Goal: Task Accomplishment & Management: Complete application form

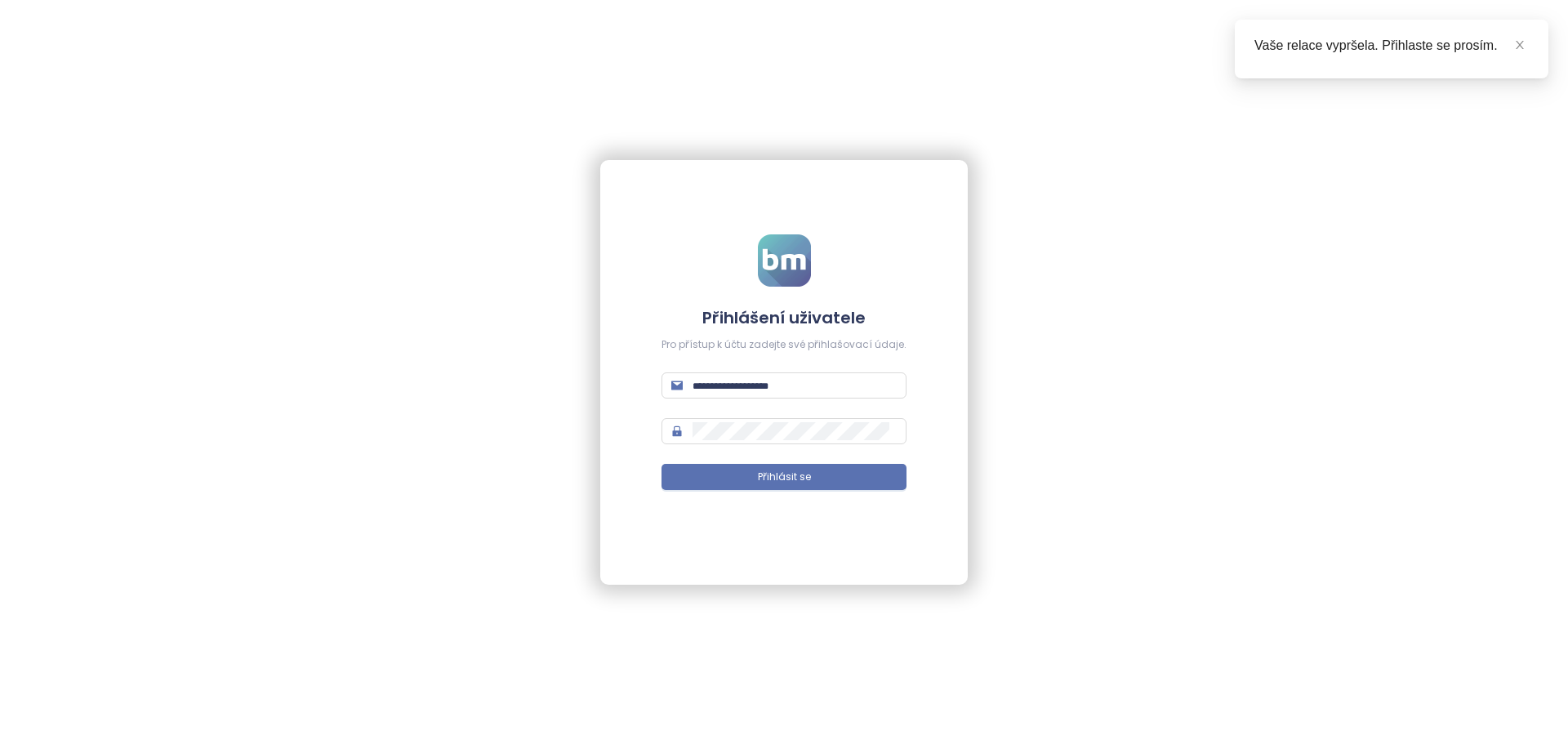
click at [732, 411] on form "Přihlášení uživatele Pro přístup k účtu zadejte své přihlašovací údaje. Přihlás…" at bounding box center [784, 372] width 245 height 275
click at [742, 384] on input "text" at bounding box center [794, 385] width 204 height 18
type input "**********"
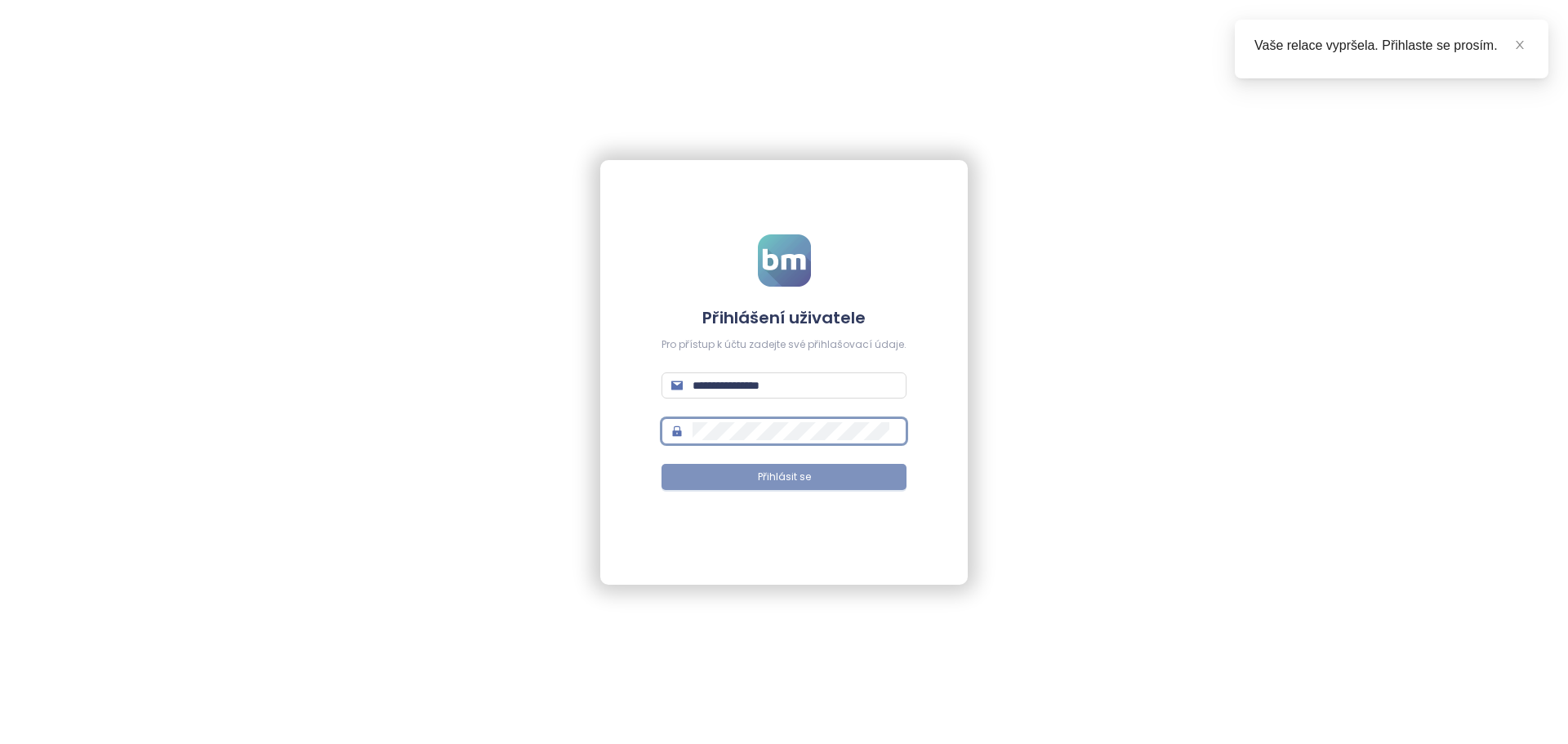
click at [750, 477] on button "Přihlásit se" at bounding box center [784, 476] width 245 height 26
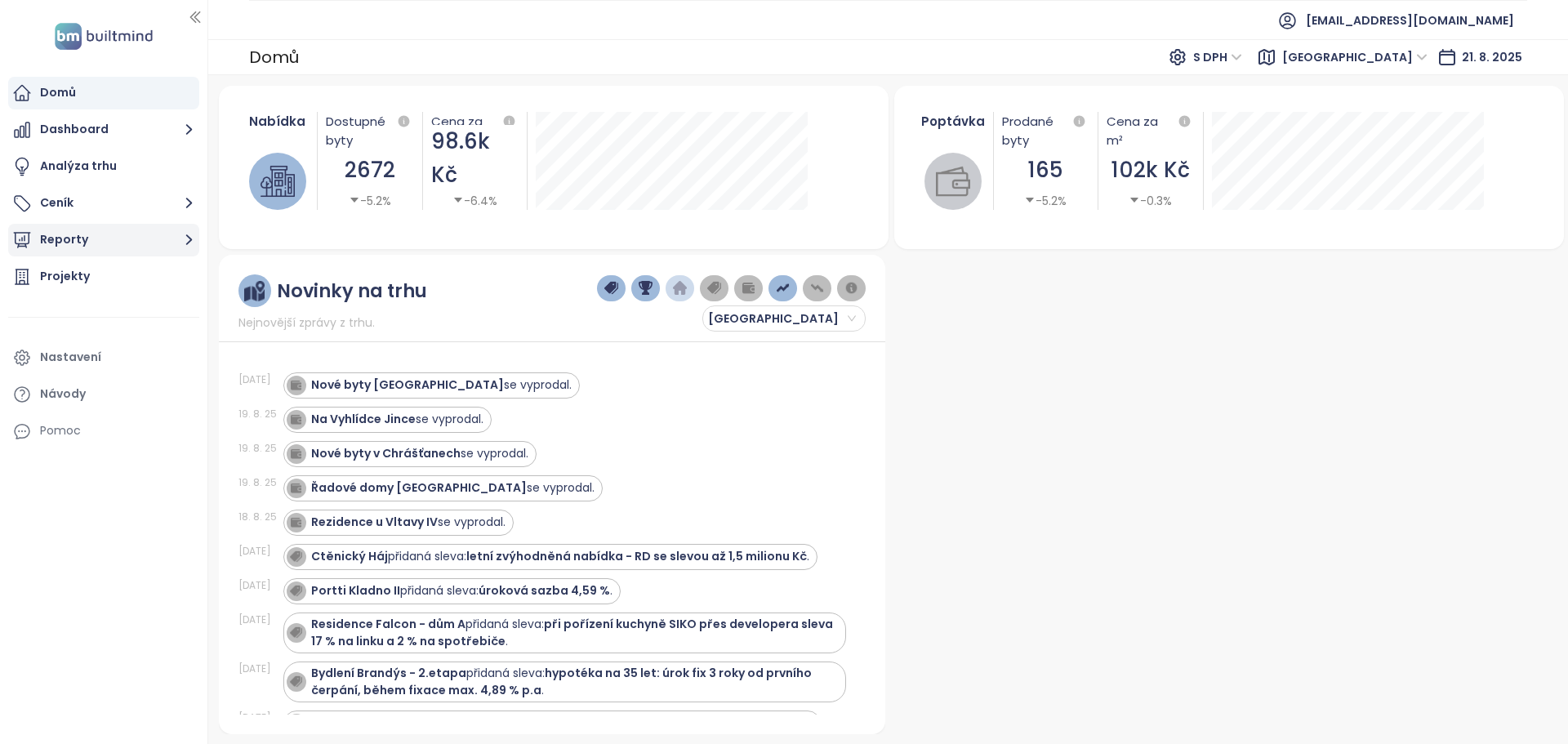
drag, startPoint x: 146, startPoint y: 234, endPoint x: 146, endPoint y: 250, distance: 16.0
click at [146, 234] on button "Reporty" at bounding box center [104, 240] width 191 height 32
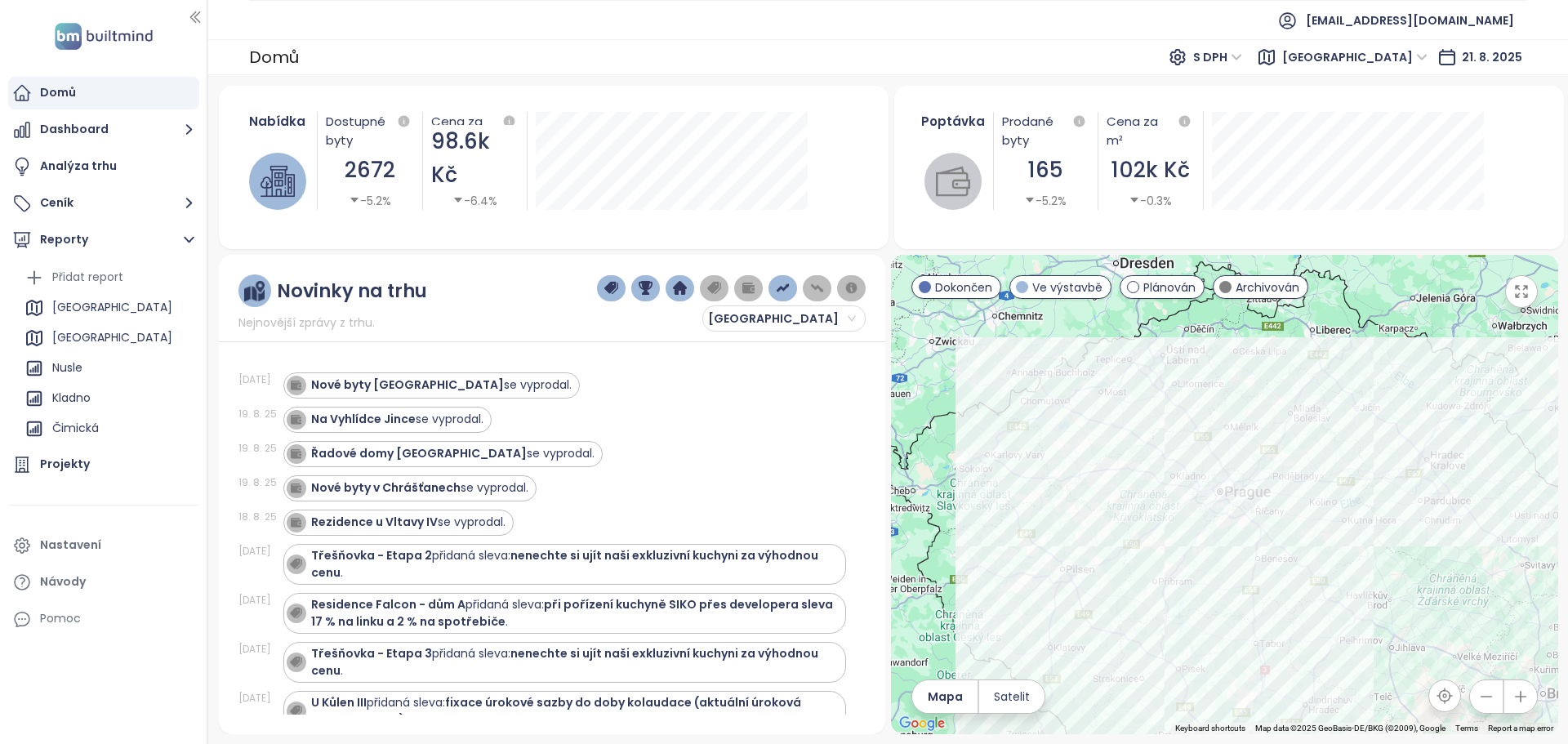
drag, startPoint x: 99, startPoint y: 277, endPoint x: 206, endPoint y: 350, distance: 129.5
click at [99, 277] on div "Přidat report" at bounding box center [87, 277] width 71 height 21
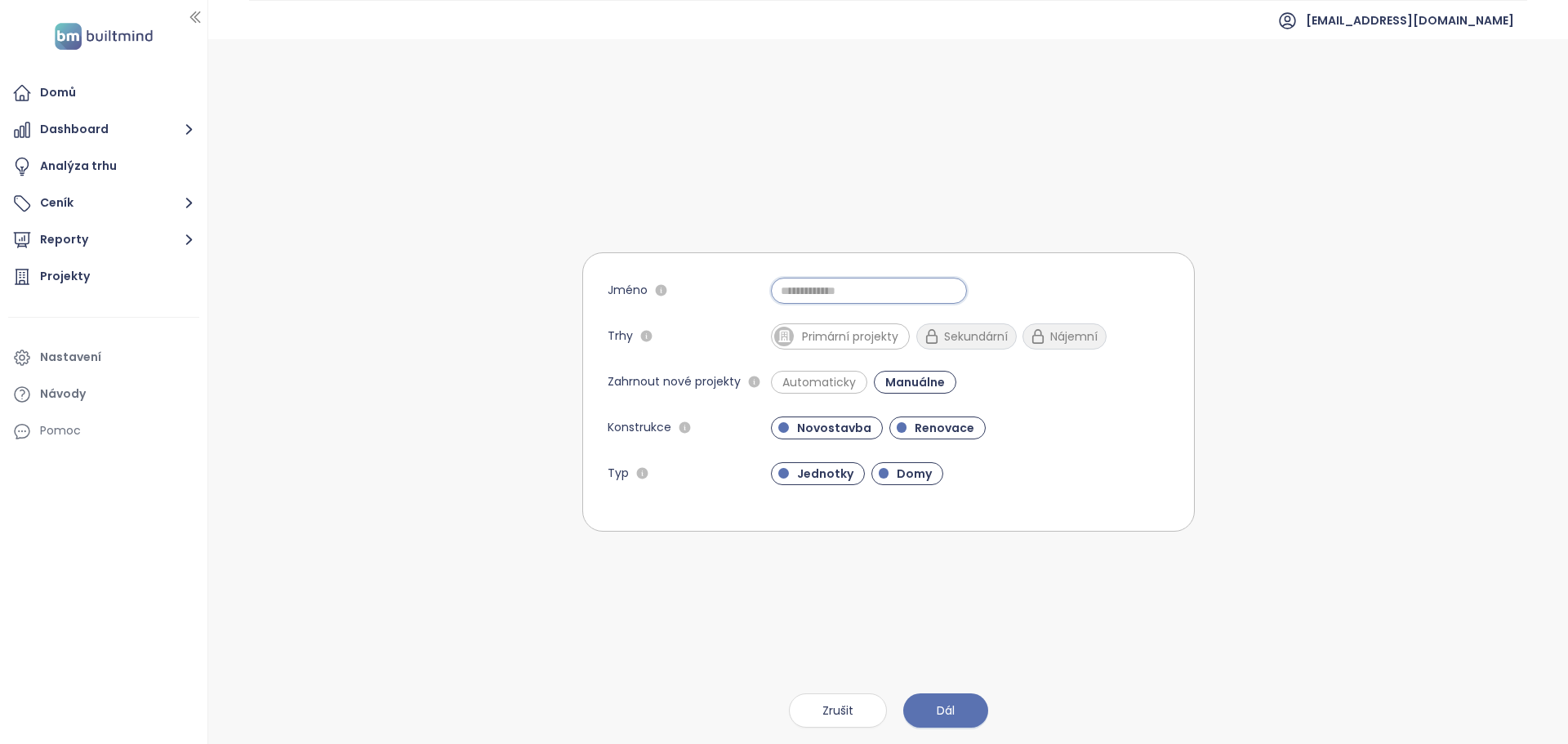
click at [816, 291] on input "Jméno" at bounding box center [870, 290] width 196 height 26
type input "**********"
click at [829, 326] on span "Primární projekty" at bounding box center [841, 336] width 139 height 26
click at [806, 398] on form "**********" at bounding box center [889, 392] width 613 height 280
click at [822, 378] on span "Automaticky" at bounding box center [819, 383] width 90 height 17
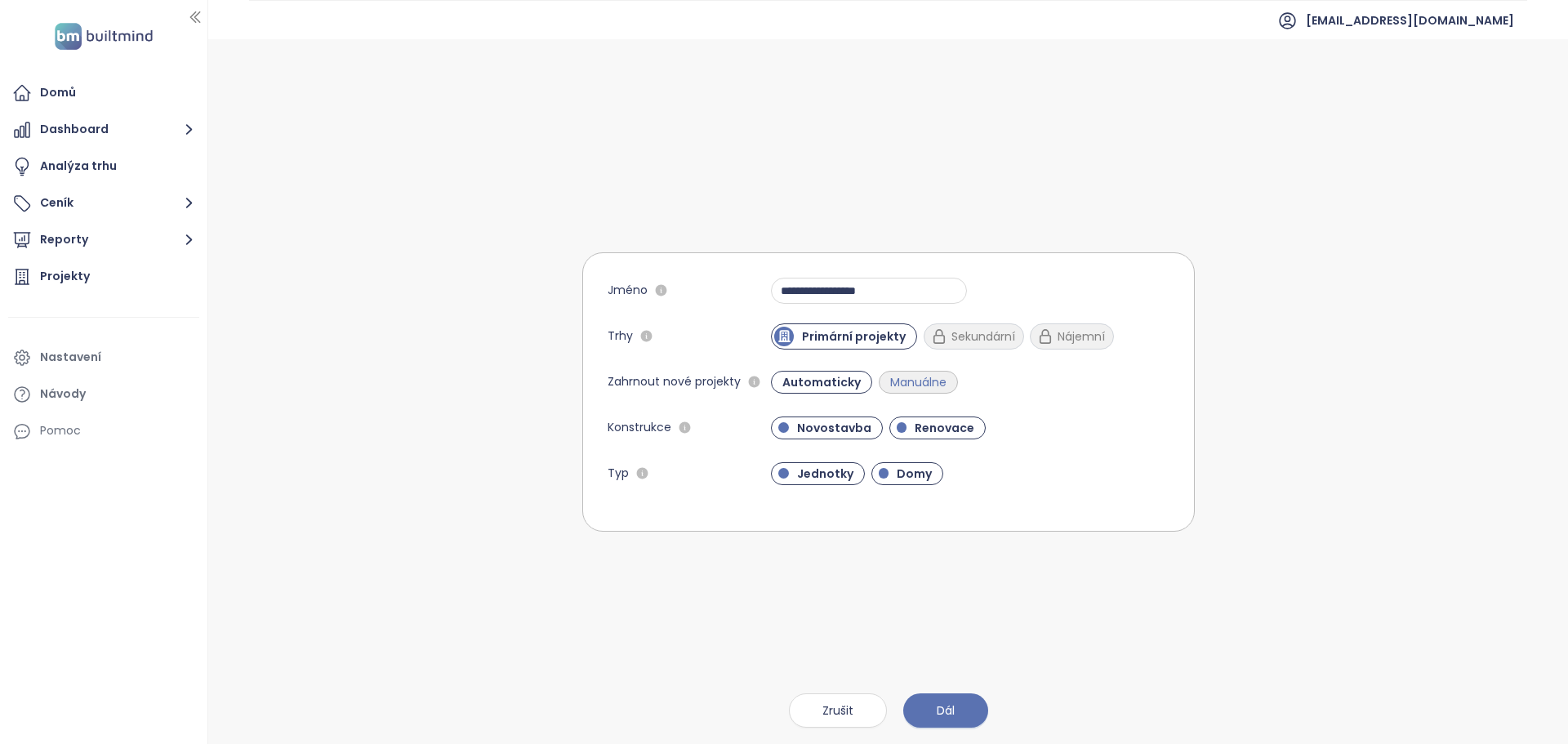
click at [906, 384] on span "Manuálne" at bounding box center [918, 383] width 72 height 17
click at [915, 429] on span "Renovace" at bounding box center [944, 428] width 76 height 17
click at [914, 471] on span "Domy" at bounding box center [915, 474] width 52 height 17
click at [859, 379] on span "Automaticky" at bounding box center [819, 383] width 90 height 17
click at [929, 714] on button "Dál" at bounding box center [946, 710] width 85 height 34
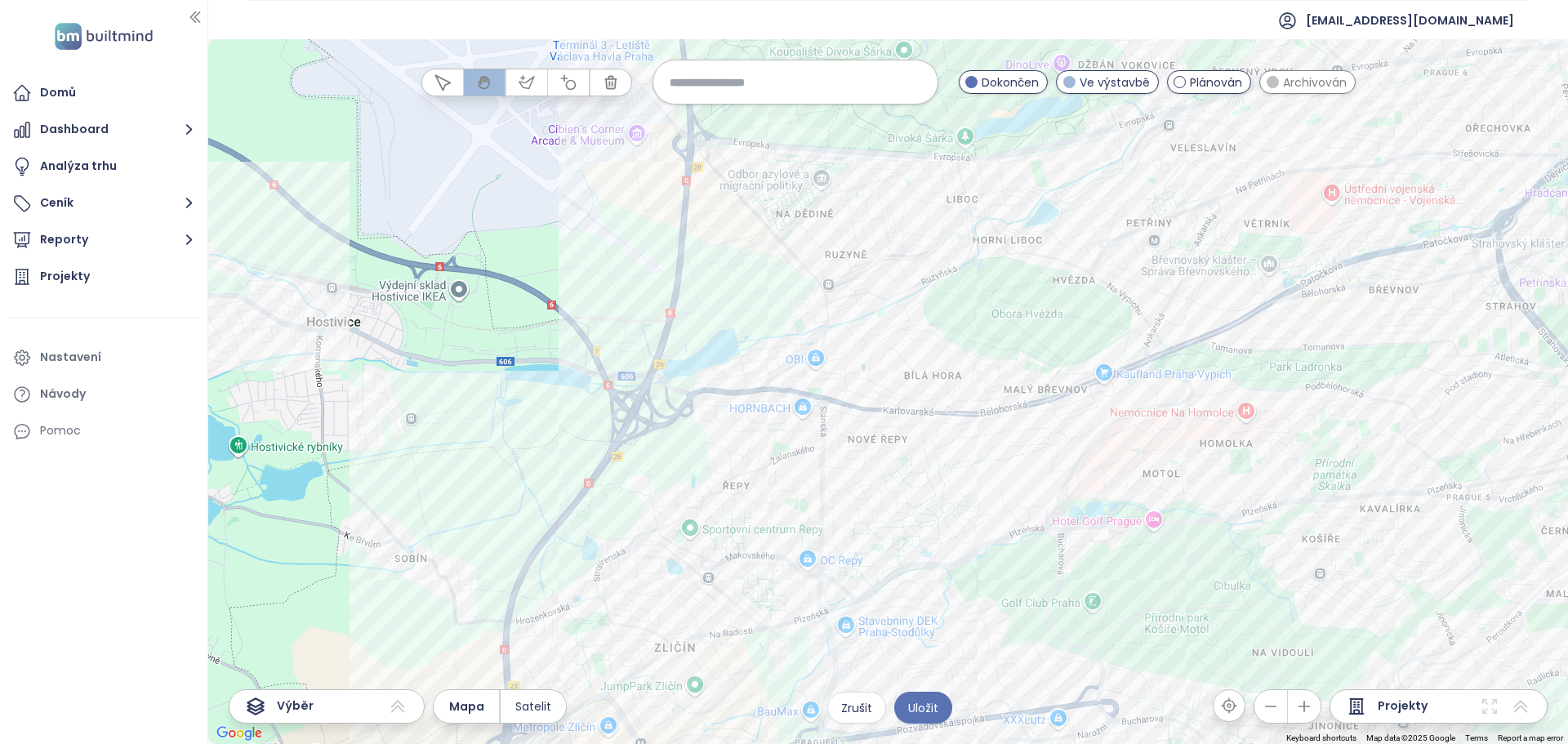
drag, startPoint x: 874, startPoint y: 270, endPoint x: 852, endPoint y: 485, distance: 216.1
click at [852, 485] on div at bounding box center [888, 391] width 1360 height 705
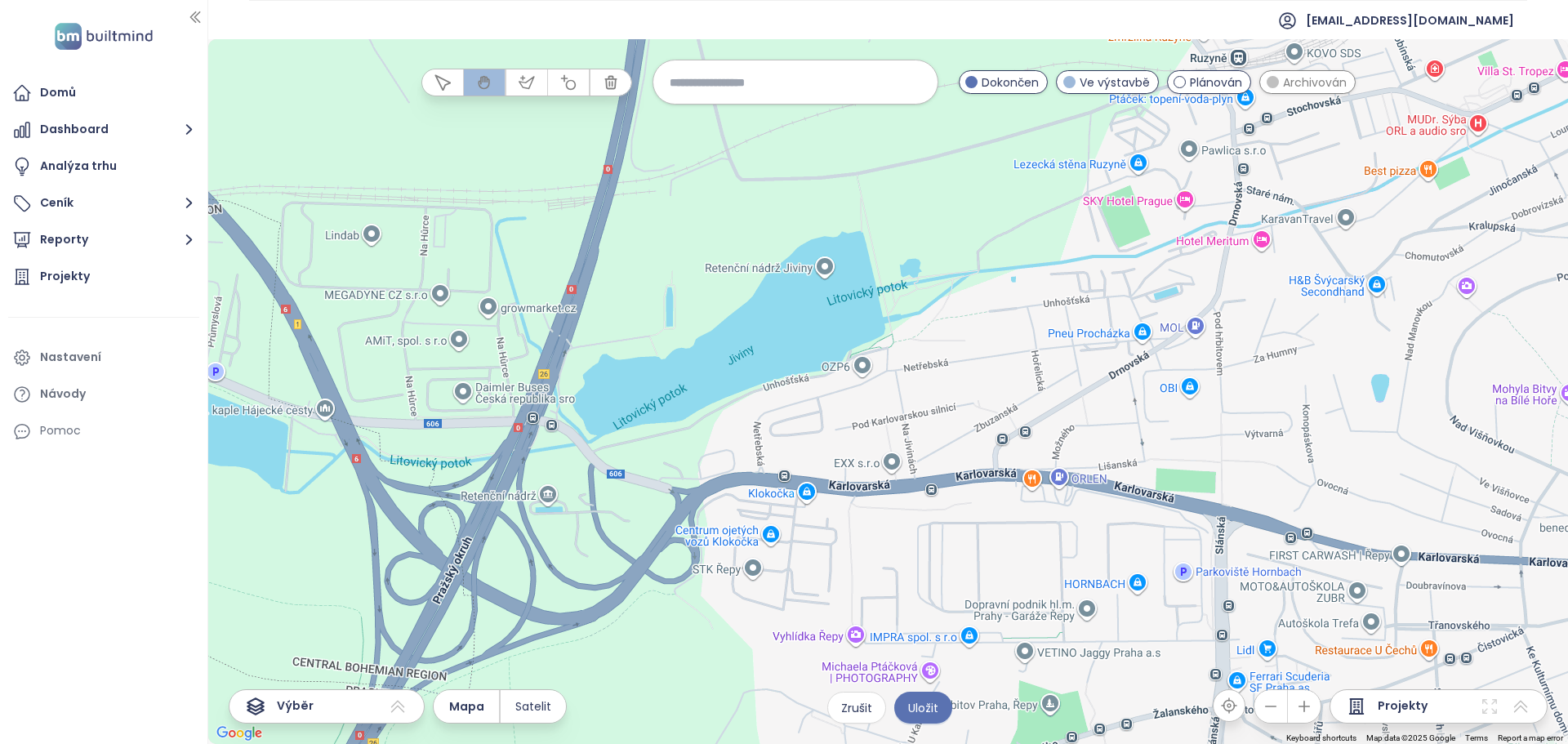
drag, startPoint x: 880, startPoint y: 291, endPoint x: 856, endPoint y: 449, distance: 159.8
click at [856, 449] on div at bounding box center [888, 391] width 1360 height 705
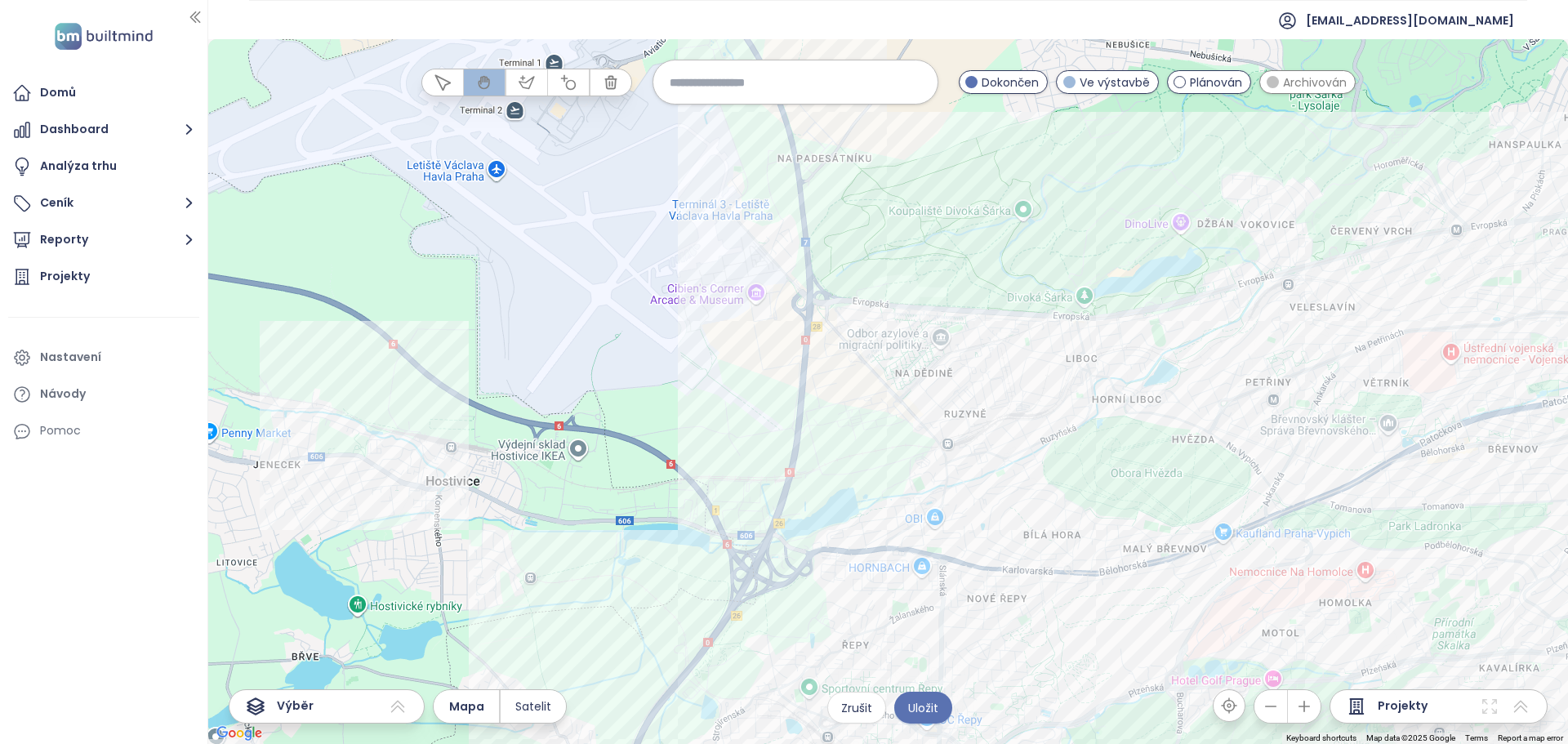
drag, startPoint x: 884, startPoint y: 297, endPoint x: 881, endPoint y: 399, distance: 102.0
click at [881, 399] on div at bounding box center [888, 391] width 1360 height 705
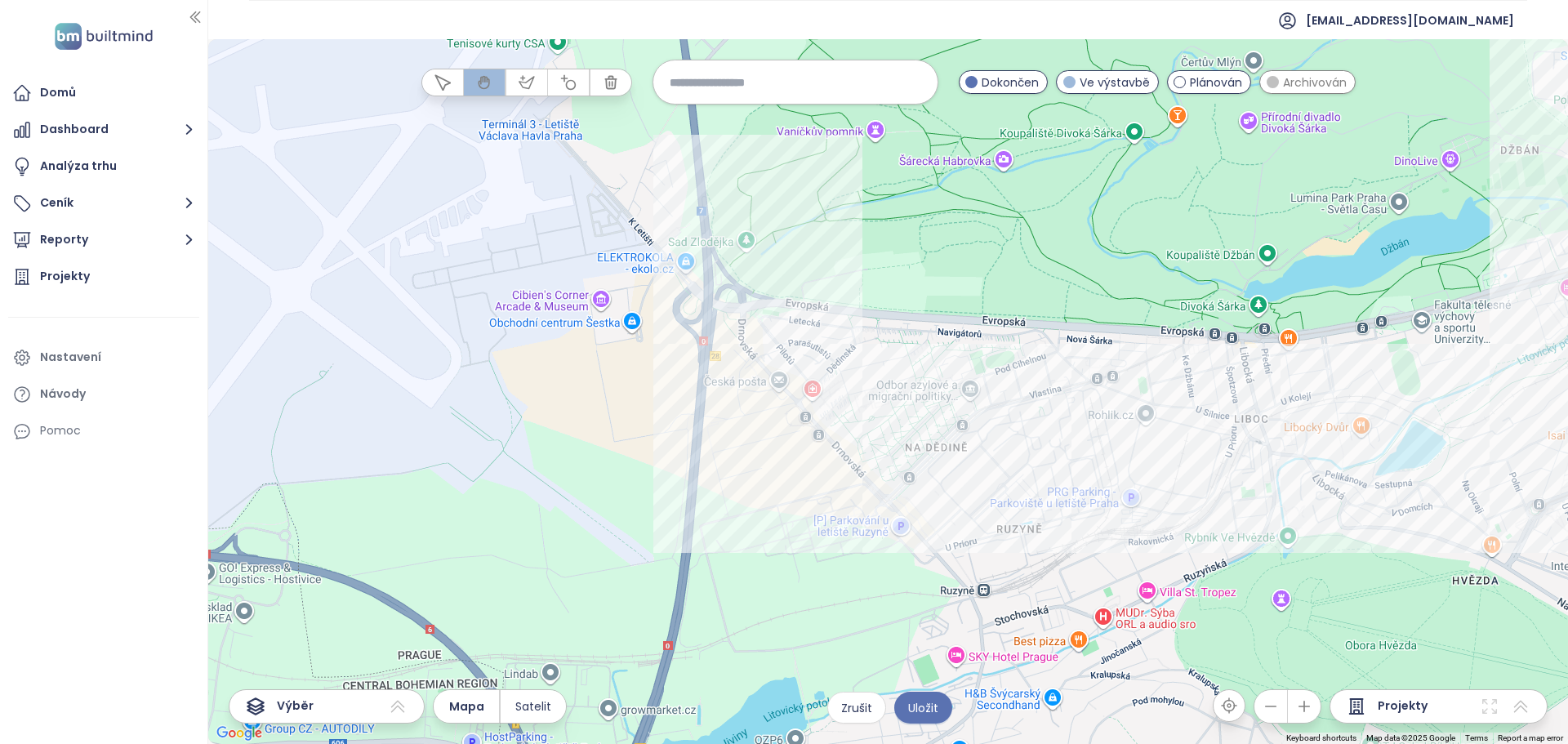
drag, startPoint x: 954, startPoint y: 331, endPoint x: 917, endPoint y: 323, distance: 37.9
click at [917, 323] on div at bounding box center [888, 391] width 1360 height 705
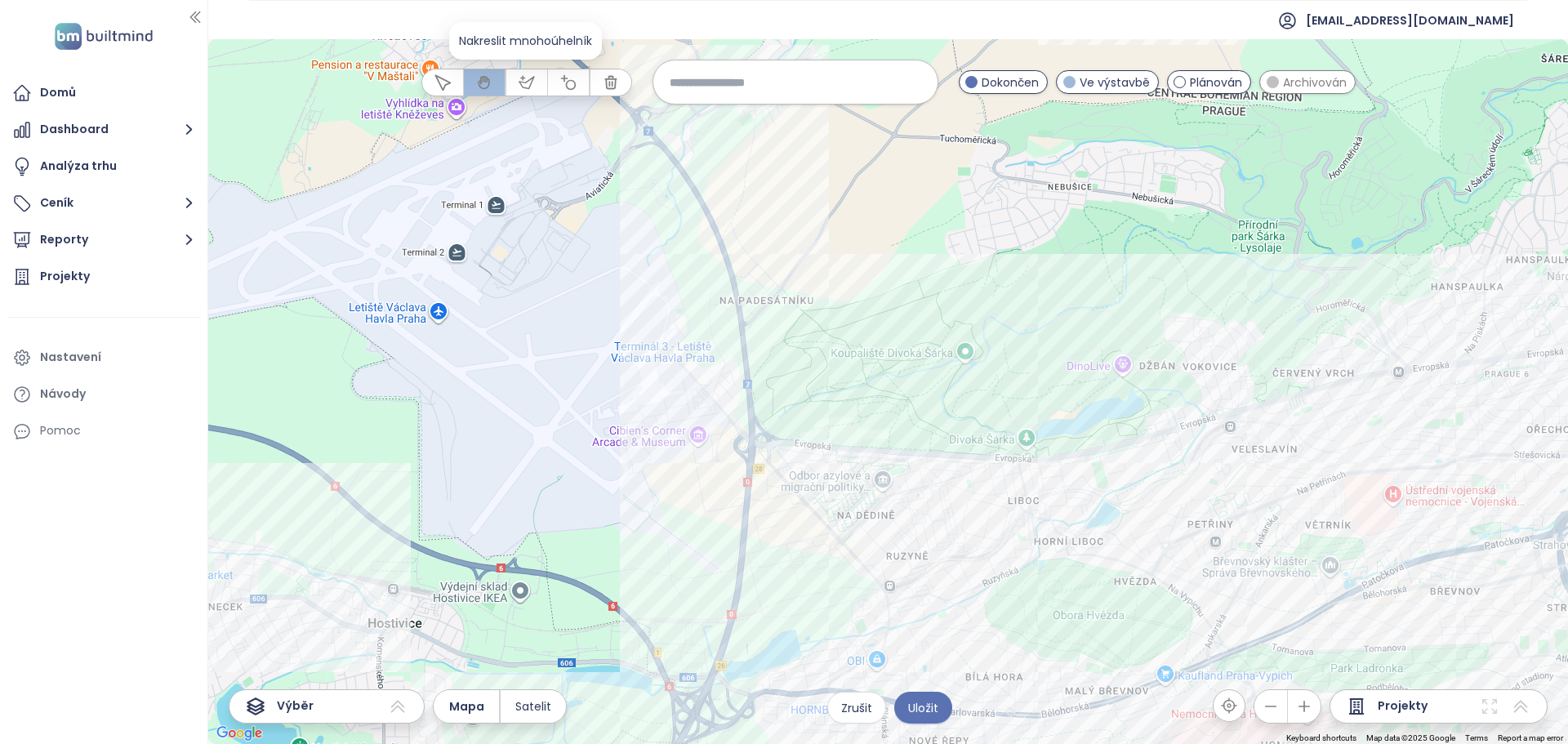
click at [534, 75] on button "button" at bounding box center [527, 82] width 41 height 26
click at [702, 390] on div at bounding box center [889, 392] width 1360 height 705
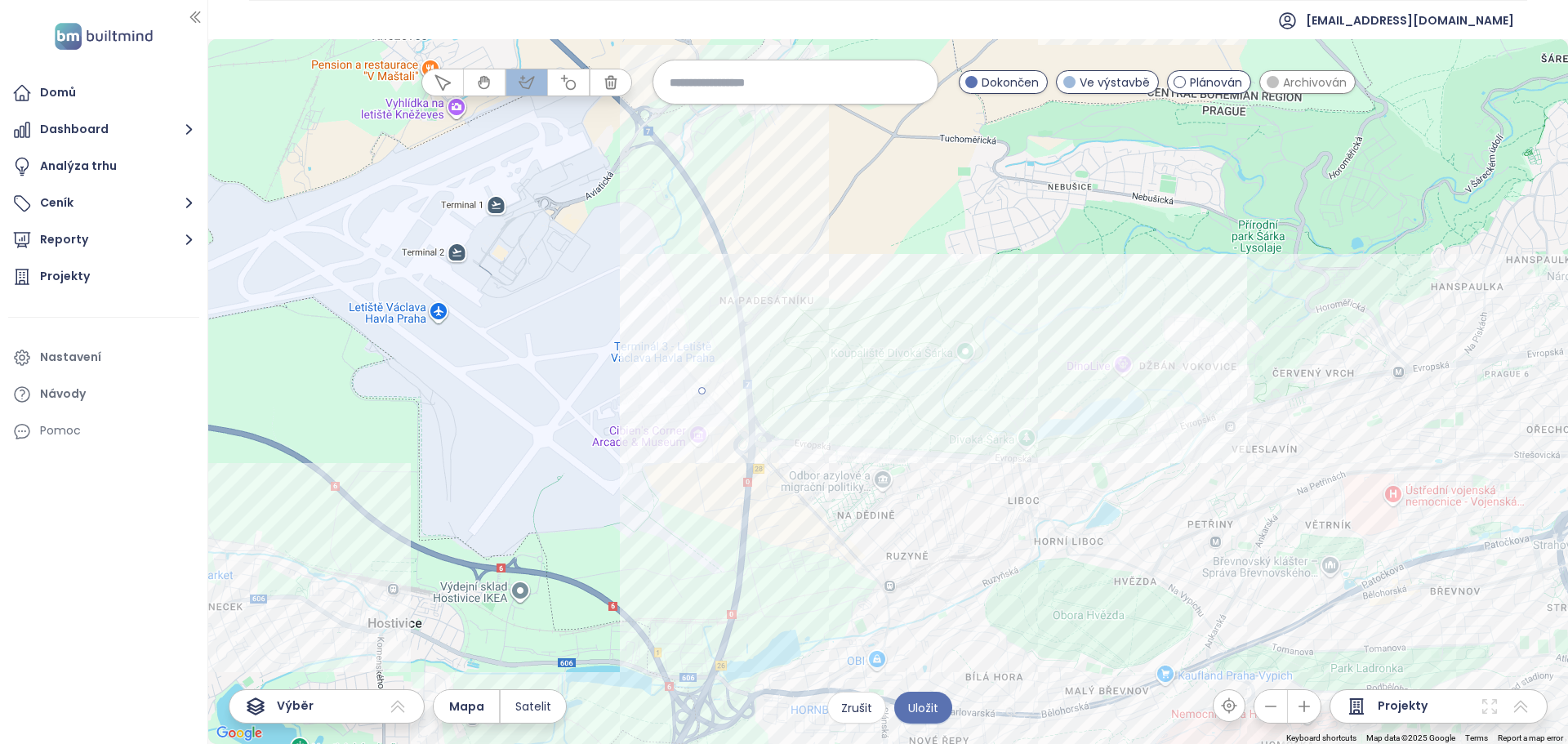
click at [1030, 425] on div at bounding box center [889, 392] width 1360 height 705
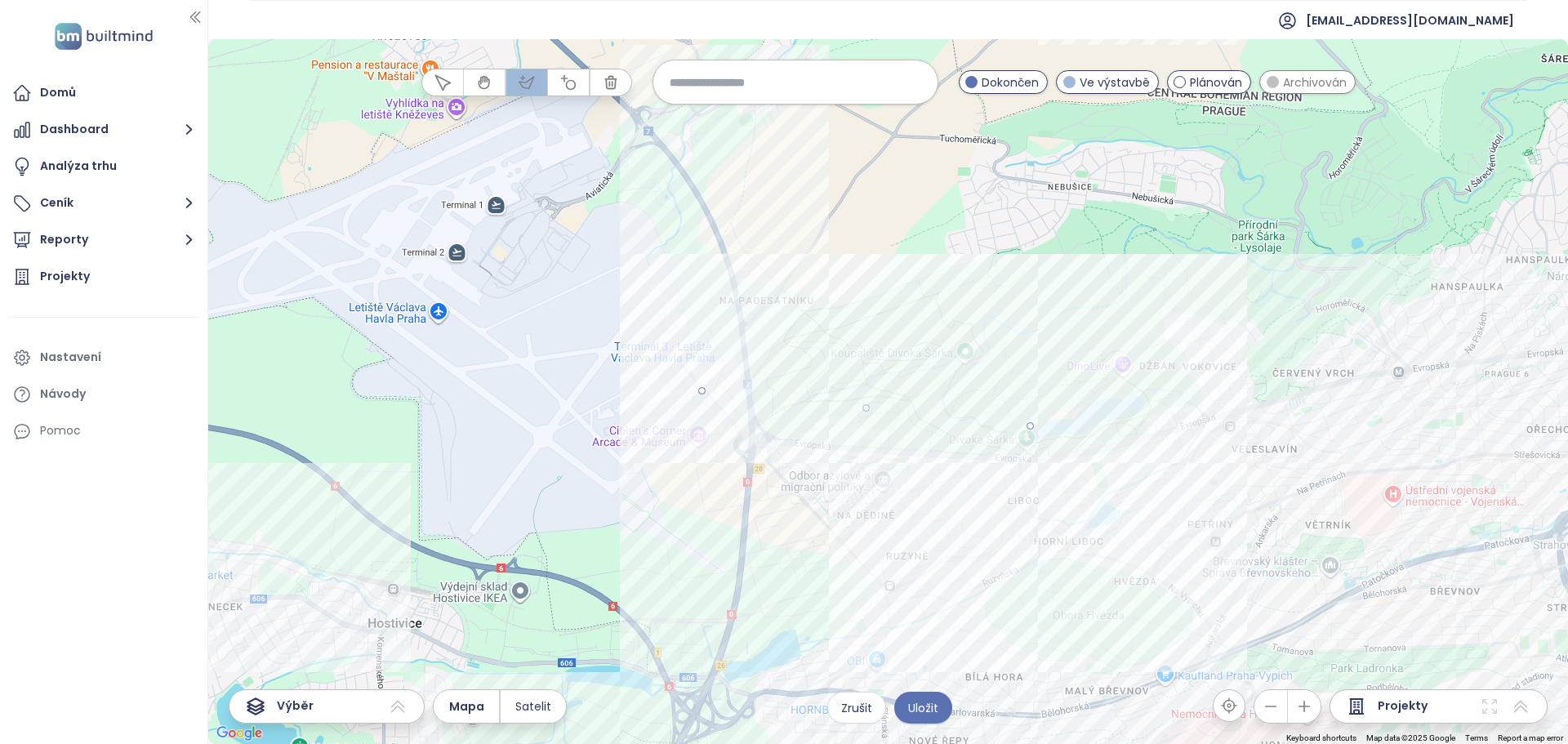
click at [1022, 565] on div at bounding box center [889, 392] width 1360 height 705
click at [682, 538] on div at bounding box center [889, 392] width 1360 height 705
click at [699, 391] on div at bounding box center [889, 392] width 1360 height 705
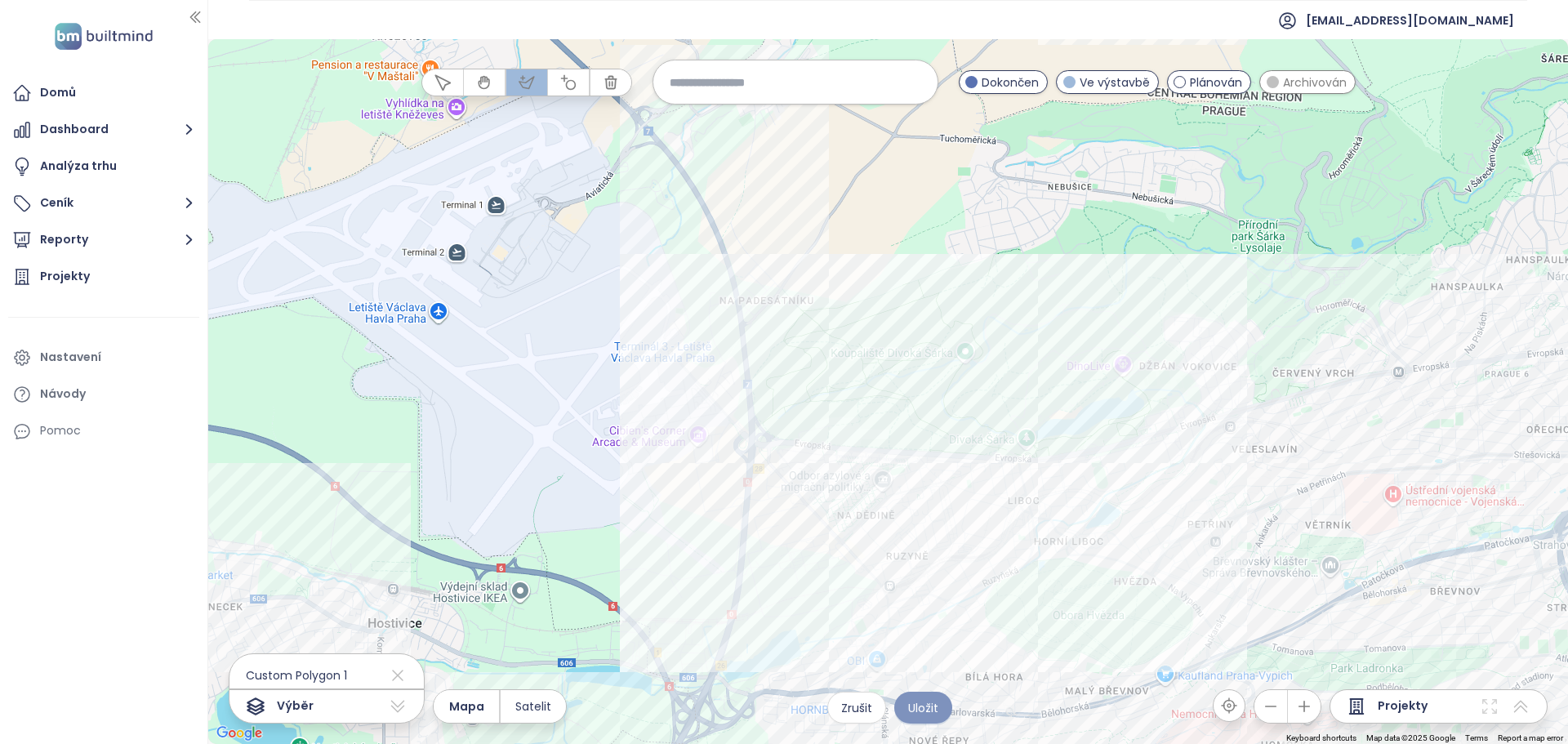
click at [926, 714] on span "Uložit" at bounding box center [923, 708] width 30 height 18
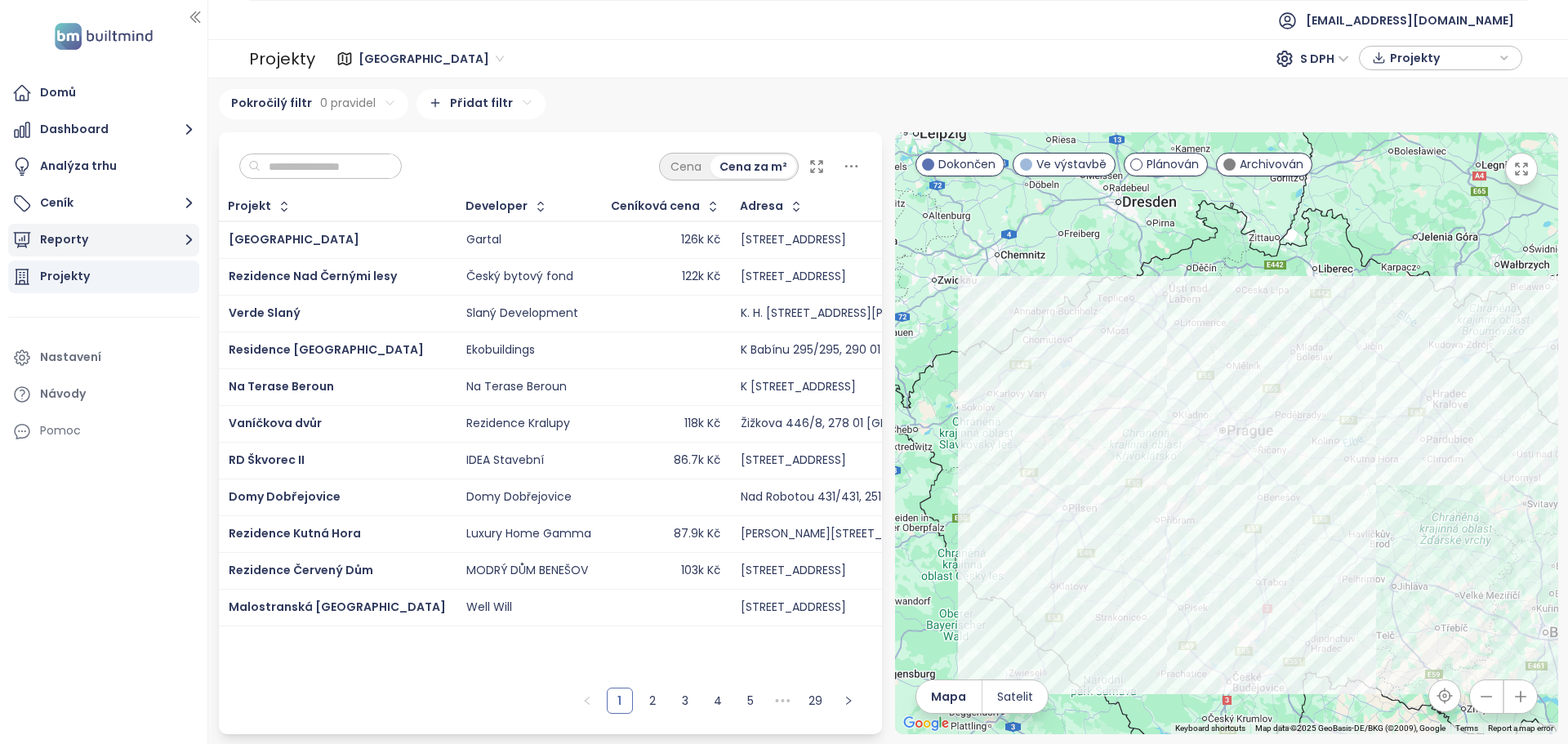
click at [68, 230] on button "Reporty" at bounding box center [104, 240] width 191 height 32
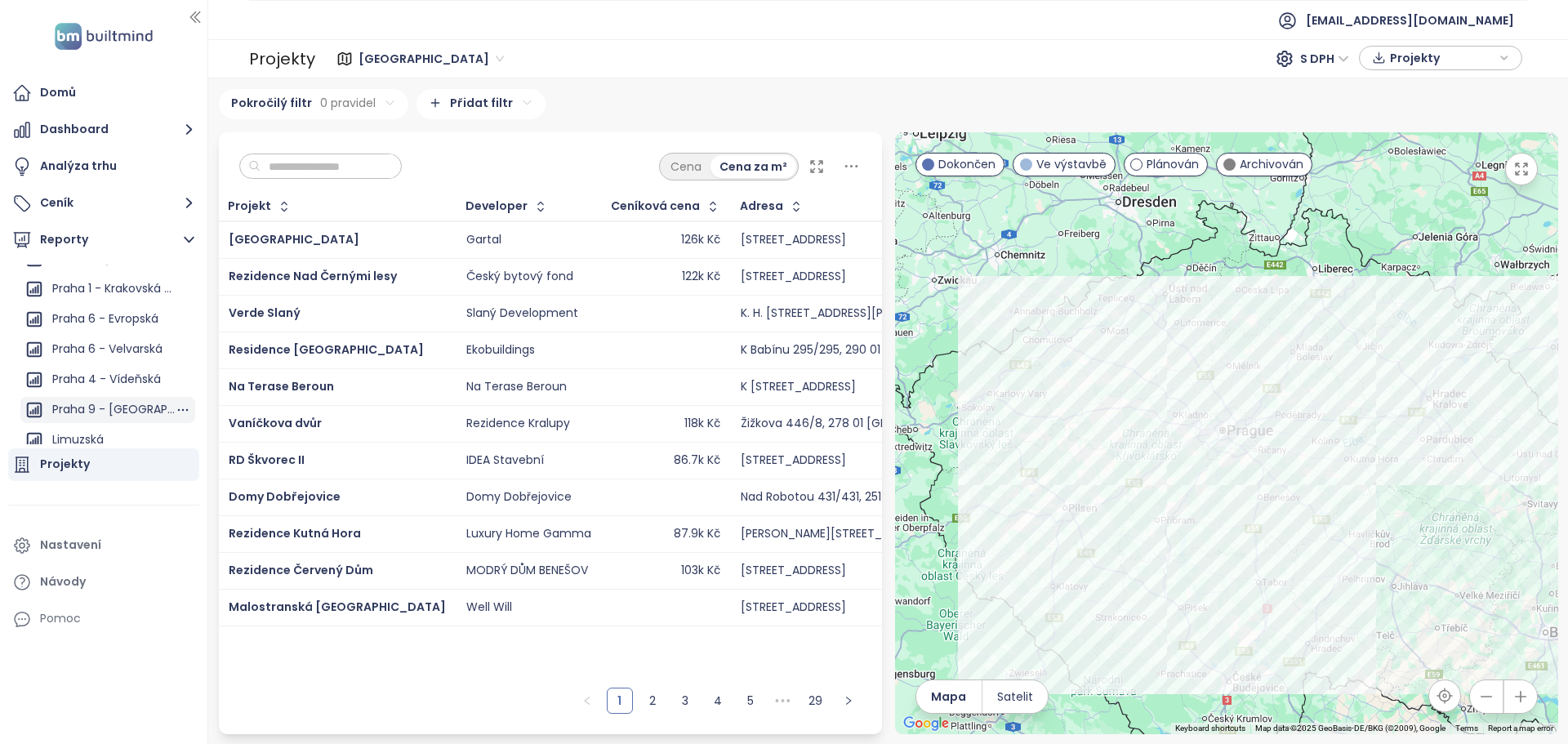
scroll to position [864, 0]
click at [103, 318] on div "Praha 6 - Evropská" at bounding box center [106, 320] width 107 height 21
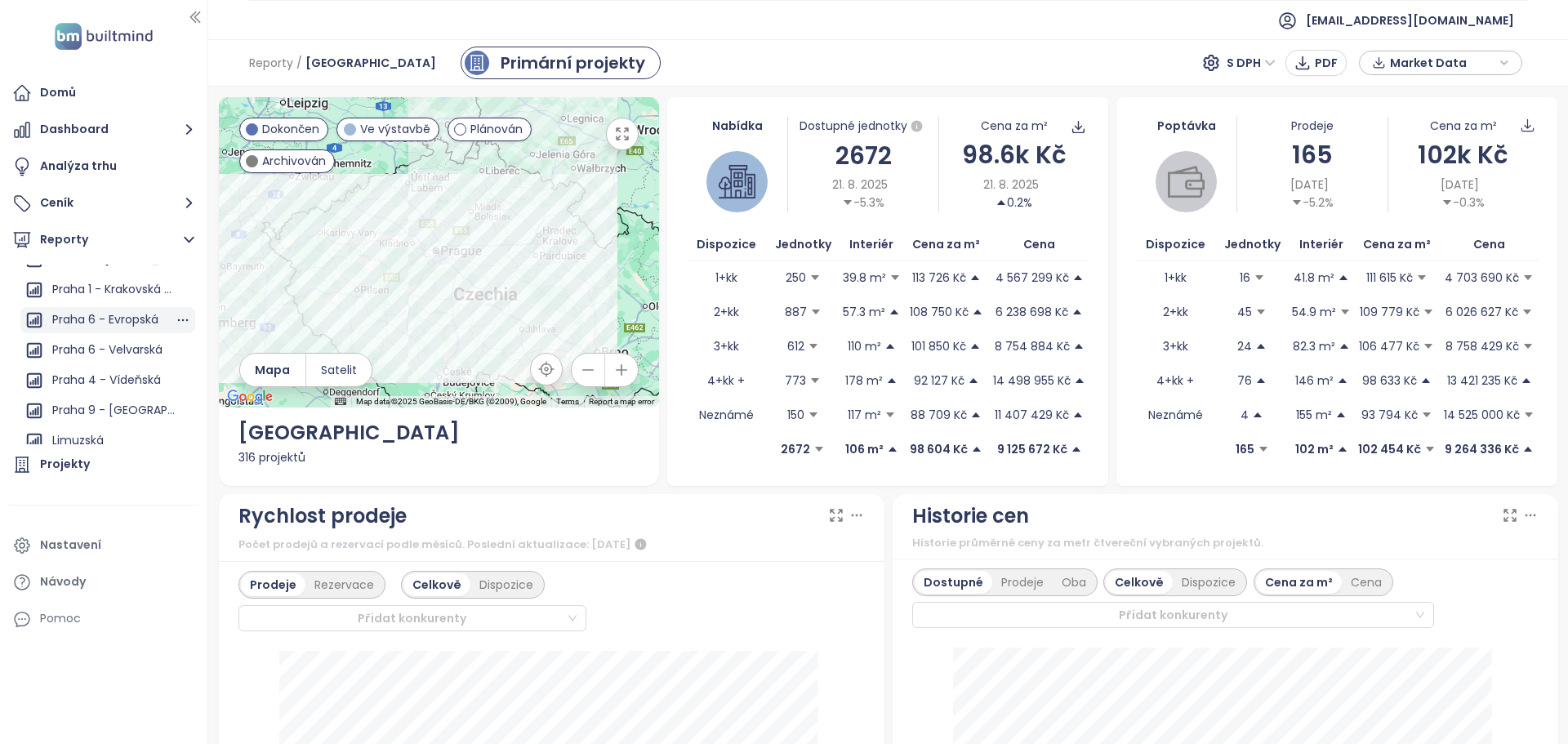
click at [102, 320] on div "Praha 6 - Evropská" at bounding box center [106, 320] width 107 height 21
click at [119, 350] on div "Praha 6 - Evropská" at bounding box center [106, 350] width 107 height 21
